Goal: Transaction & Acquisition: Subscribe to service/newsletter

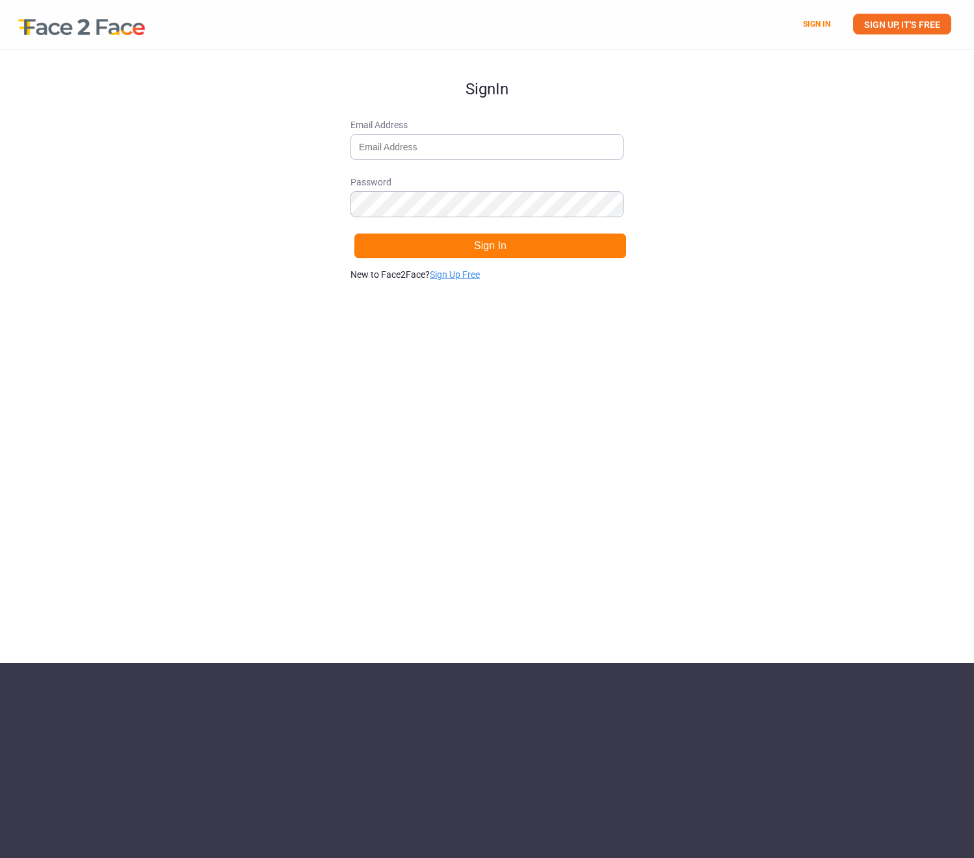
click at [455, 272] on link "Sign Up Free" at bounding box center [455, 274] width 50 height 10
click at [444, 144] on input "Email Address" at bounding box center [487, 147] width 273 height 26
type input "[EMAIL_ADDRESS][DOMAIN_NAME]"
click at [324, 200] on div "Sign Up Email Address [EMAIL_ADDRESS][DOMAIN_NAME] Password Sign Up Already hav…" at bounding box center [487, 355] width 974 height 613
click at [455, 246] on button "Sign Up" at bounding box center [490, 246] width 273 height 26
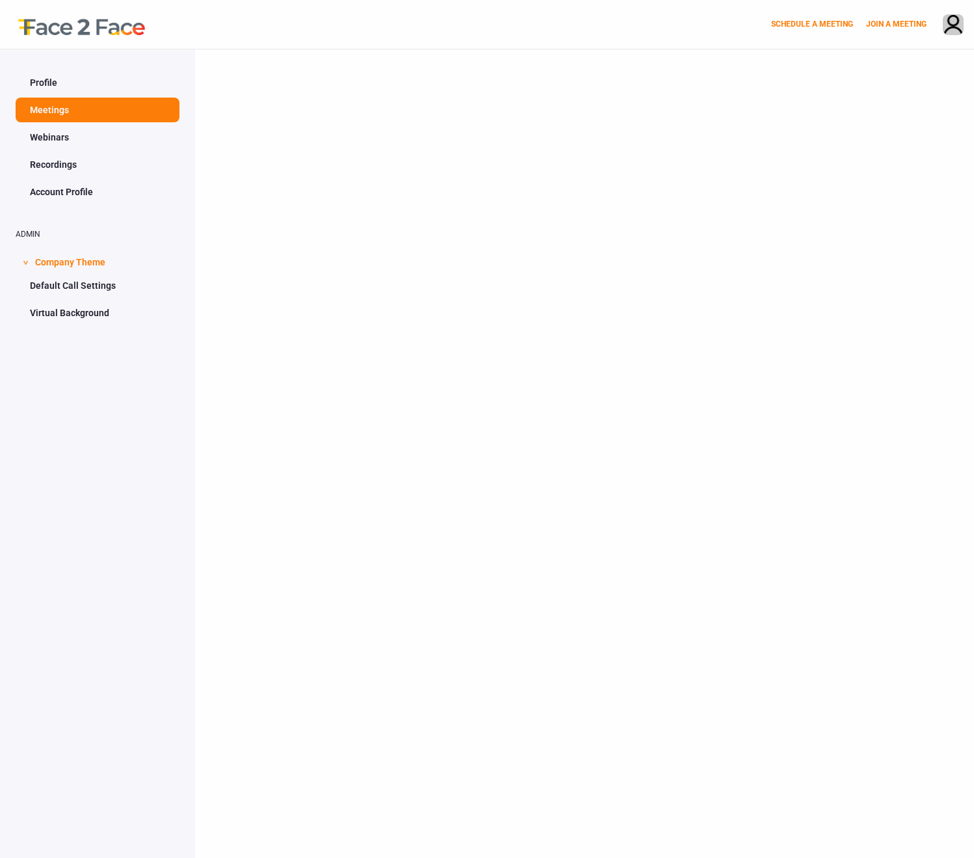
click at [64, 163] on link "Recordings" at bounding box center [98, 164] width 164 height 25
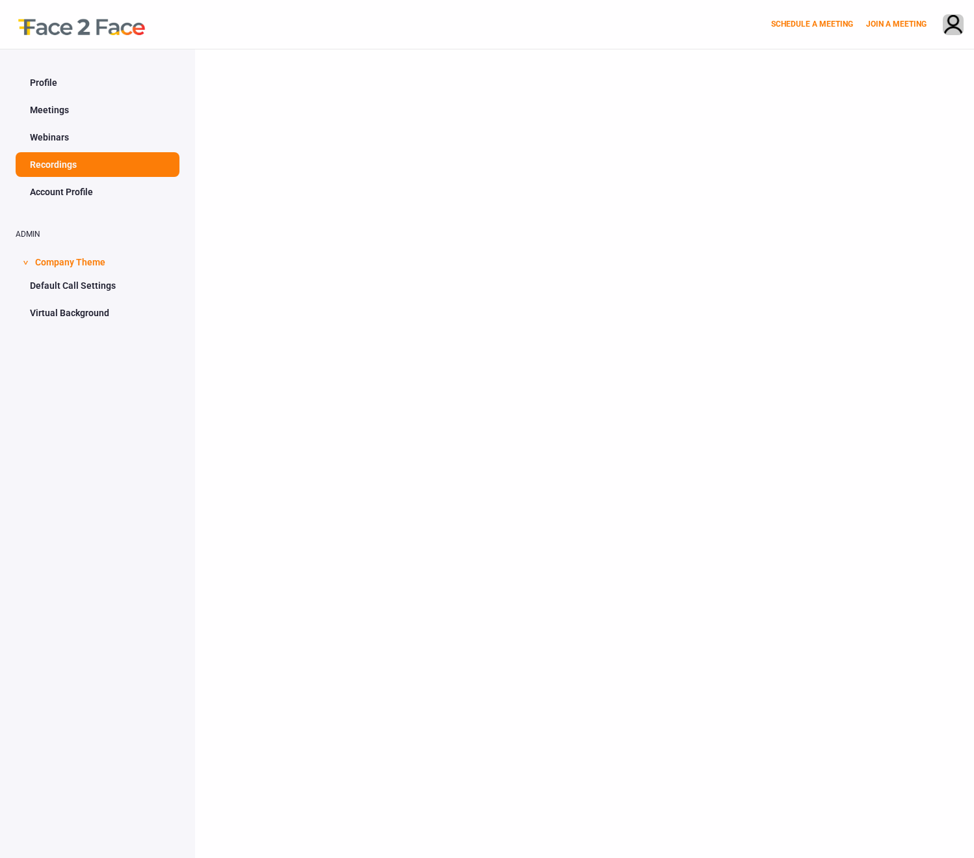
click at [44, 81] on link "Profile" at bounding box center [98, 82] width 164 height 25
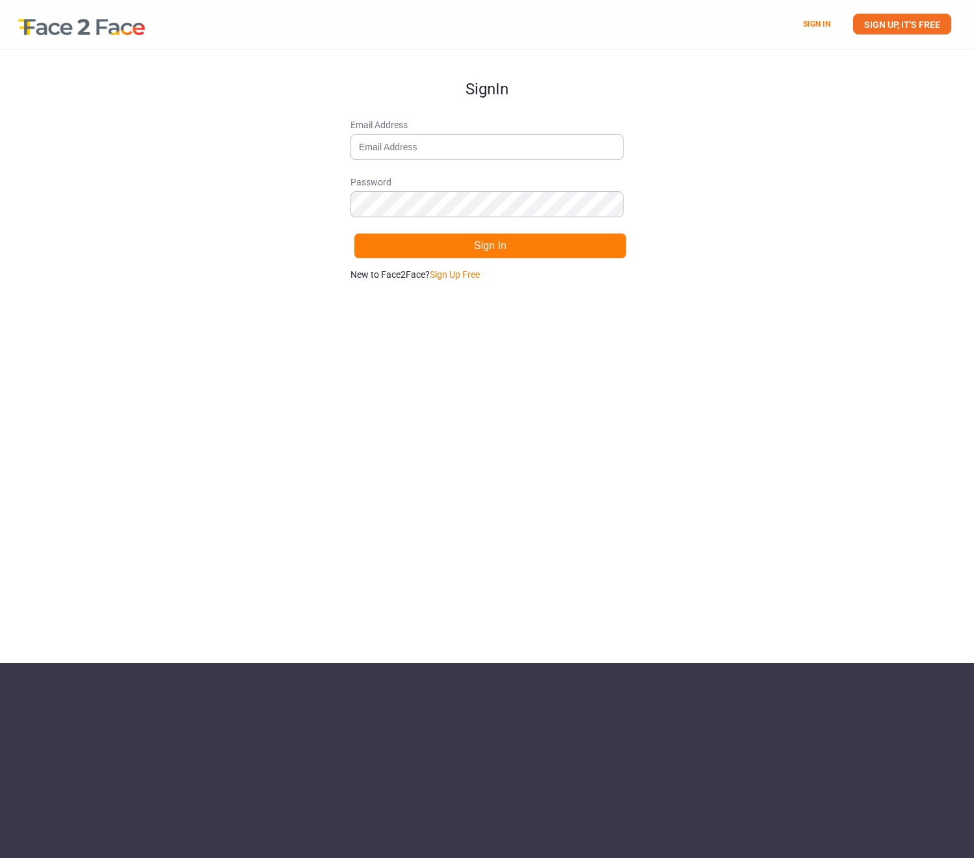
type input "[EMAIL_ADDRESS][DOMAIN_NAME]"
click at [510, 245] on button "Sign In" at bounding box center [490, 246] width 273 height 26
